Goal: Check status: Check status

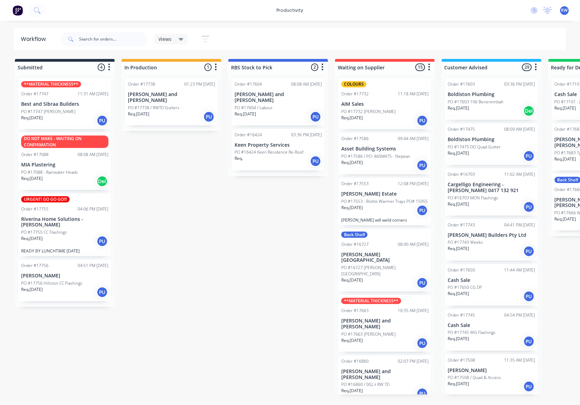
click at [46, 234] on p "PO #17755 CC Flashings" at bounding box center [44, 232] width 46 height 6
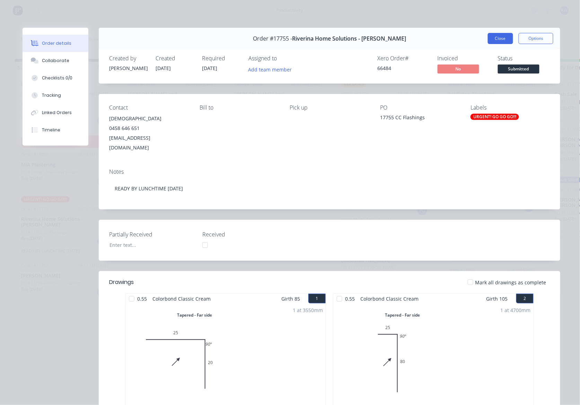
click at [498, 41] on button "Close" at bounding box center [500, 38] width 25 height 11
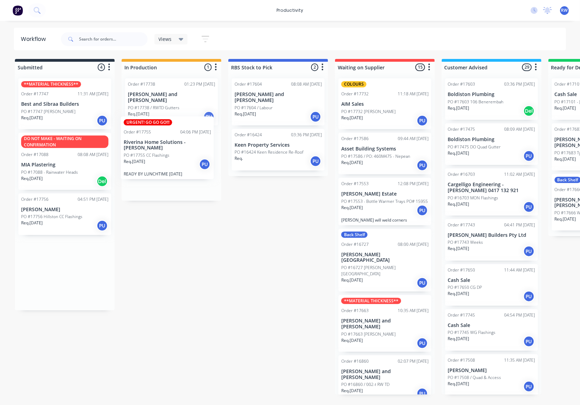
drag, startPoint x: 79, startPoint y: 232, endPoint x: 183, endPoint y: 155, distance: 129.7
click at [183, 155] on div "Submitted 4 Sort By Created date Required date Order number Customer name Most …" at bounding box center [422, 227] width 854 height 336
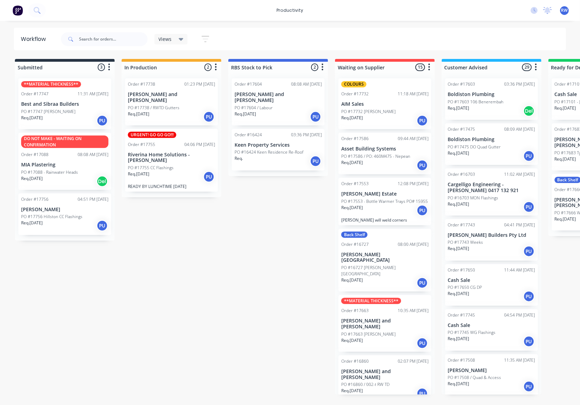
click at [64, 223] on div "Req. [DATE] PU" at bounding box center [64, 226] width 87 height 12
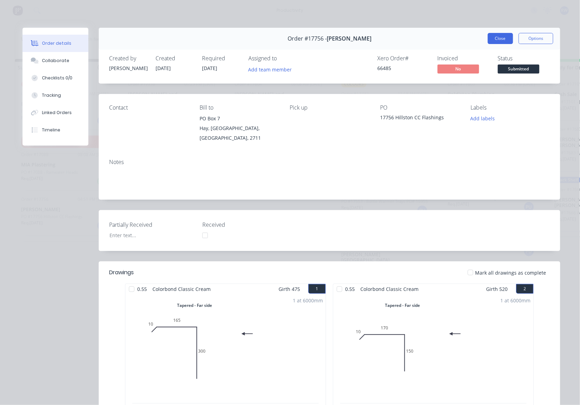
click at [504, 41] on button "Close" at bounding box center [500, 38] width 25 height 11
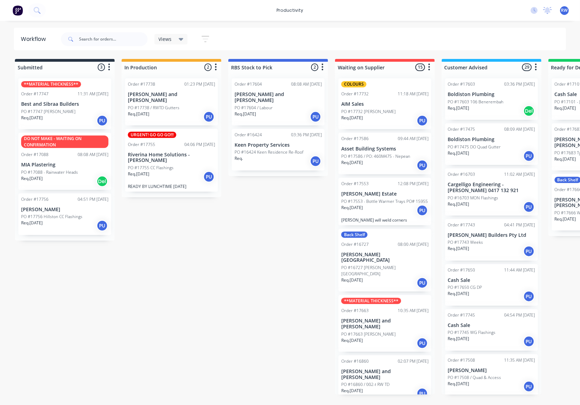
click at [74, 121] on div "Req. [DATE] PU" at bounding box center [64, 121] width 87 height 12
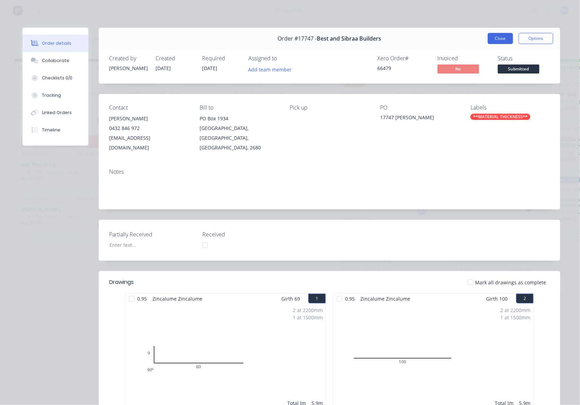
click at [488, 37] on button "Close" at bounding box center [500, 38] width 25 height 11
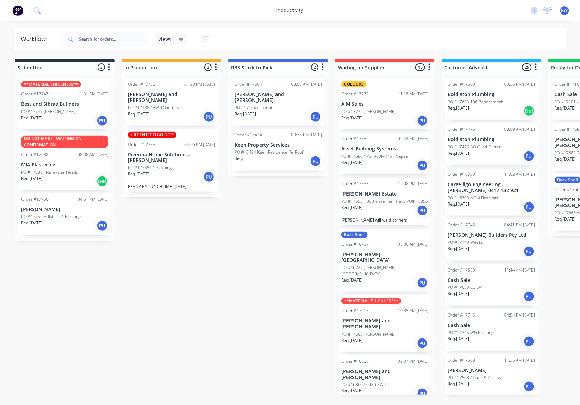
click at [79, 168] on div "DO NOT MAKE - WAITING ON CONFIRMATION Order #17088 08:08 AM [DATE] MIA Plasteri…" at bounding box center [64, 161] width 93 height 57
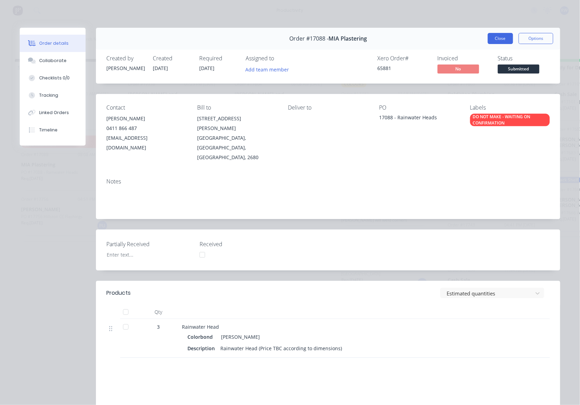
click at [498, 41] on button "Close" at bounding box center [500, 38] width 25 height 11
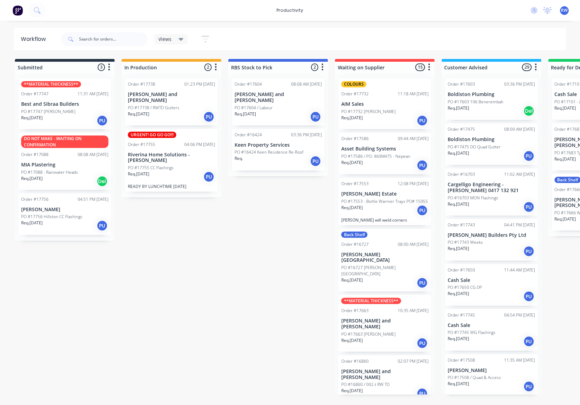
click at [480, 250] on div "Req. [DATE] PU" at bounding box center [491, 251] width 87 height 12
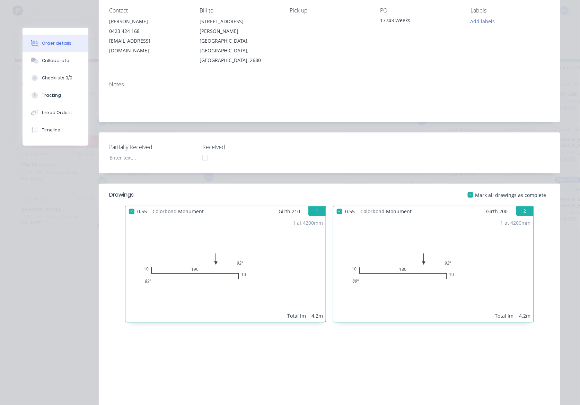
scroll to position [9, 0]
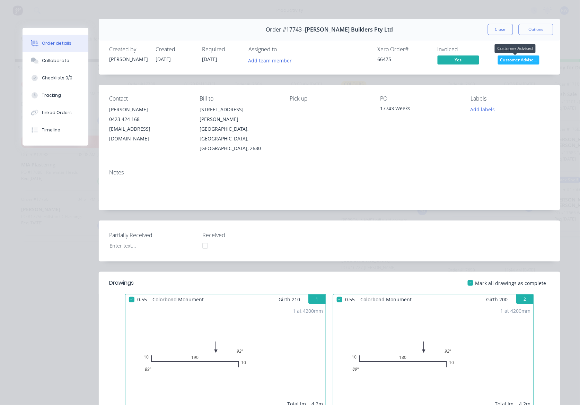
click at [505, 61] on span "Customer Advise..." at bounding box center [519, 59] width 42 height 9
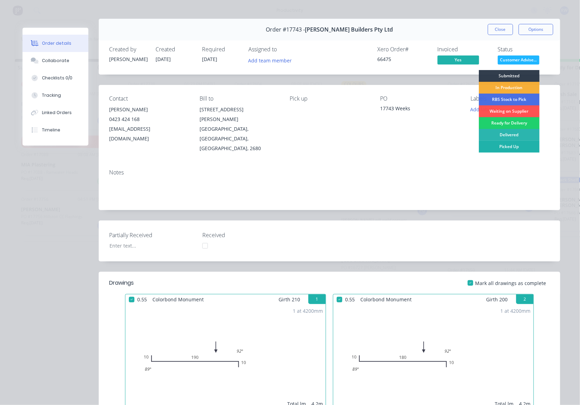
click at [500, 146] on div "Picked Up" at bounding box center [509, 147] width 61 height 12
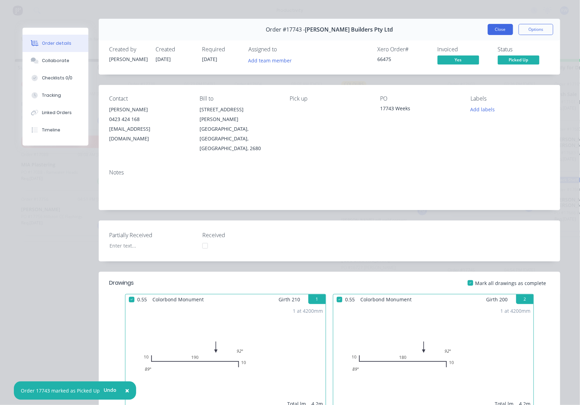
click at [504, 28] on button "Close" at bounding box center [500, 29] width 25 height 11
